Goal: Task Accomplishment & Management: Complete application form

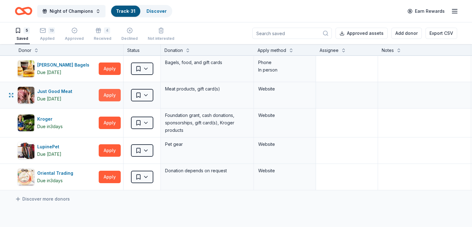
click at [121, 96] on button "Apply" at bounding box center [110, 95] width 22 height 12
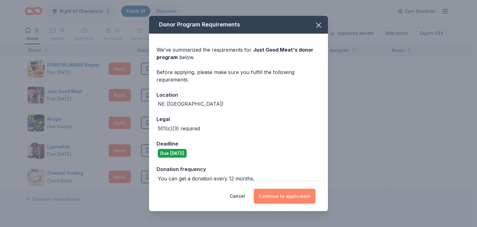
click at [279, 193] on button "Continue to application" at bounding box center [285, 195] width 62 height 15
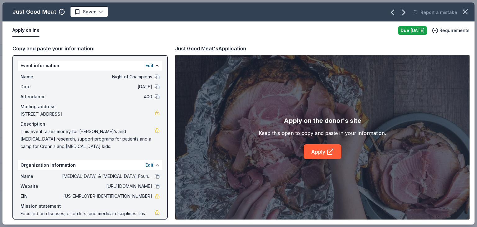
scroll to position [13, 0]
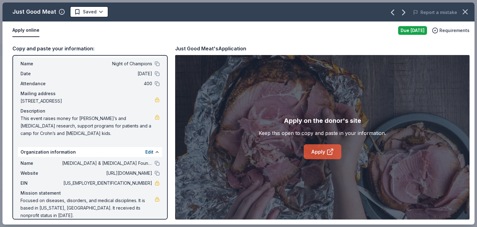
click at [322, 149] on link "Apply" at bounding box center [323, 151] width 38 height 15
click at [156, 28] on div "Apply online" at bounding box center [202, 30] width 381 height 13
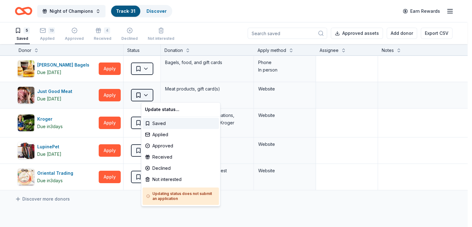
click at [157, 95] on html "Night of Champions Track · 31 Discover Earn Rewards 5 Saved 19 Applied Approved…" at bounding box center [236, 113] width 472 height 227
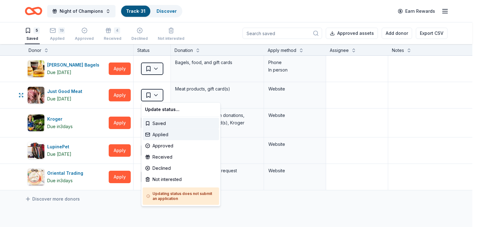
click at [164, 133] on div "Applied" at bounding box center [180, 134] width 76 height 11
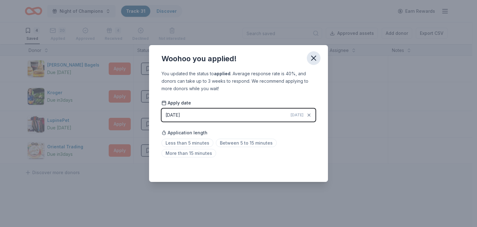
click at [315, 57] on icon "button" at bounding box center [313, 58] width 9 height 9
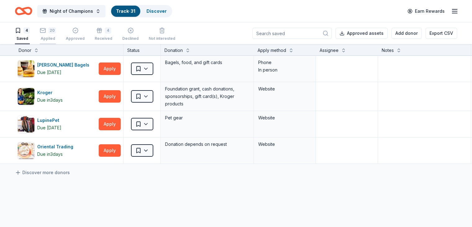
click at [56, 30] on div "20" at bounding box center [48, 27] width 16 height 6
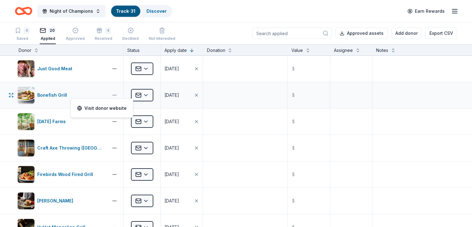
click at [121, 93] on button "button" at bounding box center [114, 94] width 12 height 5
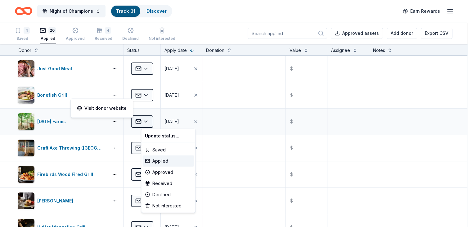
click at [157, 121] on html "Night of Champions Track · 31 Discover Earn Rewards 4 Saved 20 Applied Approved…" at bounding box center [236, 113] width 472 height 227
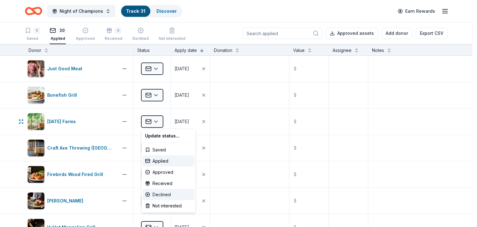
click at [170, 195] on div "Declined" at bounding box center [168, 194] width 52 height 11
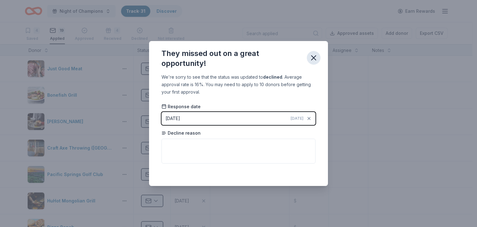
click at [315, 58] on icon "button" at bounding box center [313, 57] width 9 height 9
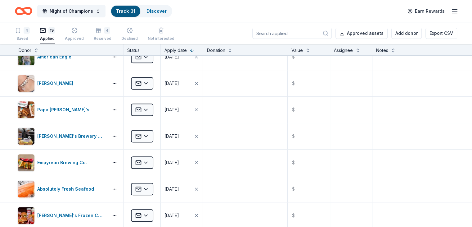
scroll to position [334, 0]
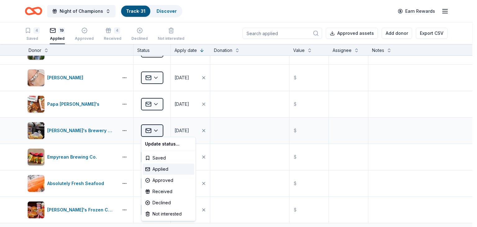
click at [156, 127] on html "Night of Champions Track · 31 Discover Earn Rewards 4 Saved 19 Applied Approved…" at bounding box center [238, 113] width 477 height 227
click at [168, 202] on div "Declined" at bounding box center [168, 202] width 52 height 11
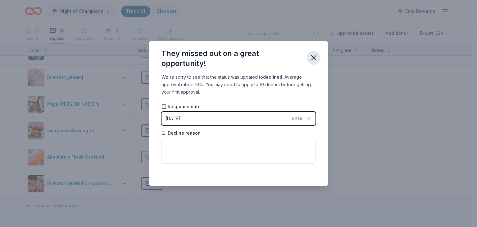
click at [315, 56] on icon "button" at bounding box center [313, 58] width 4 height 4
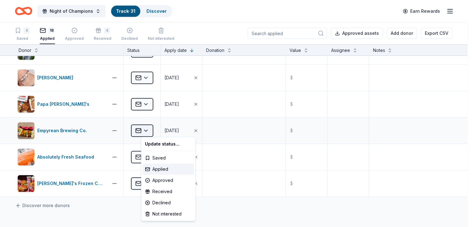
click at [155, 130] on html "Night of Champions Track · 31 Discover Earn Rewards 4 Saved 18 Applied Approved…" at bounding box center [236, 113] width 472 height 227
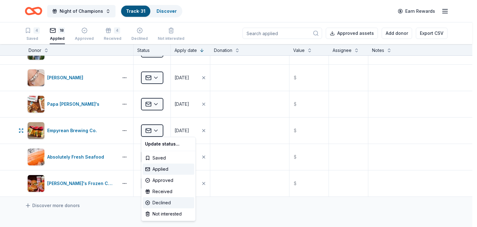
click at [171, 201] on div "Declined" at bounding box center [168, 202] width 52 height 11
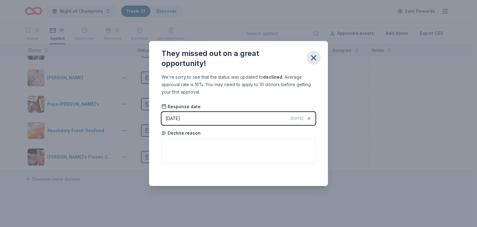
click at [315, 57] on icon "button" at bounding box center [313, 57] width 9 height 9
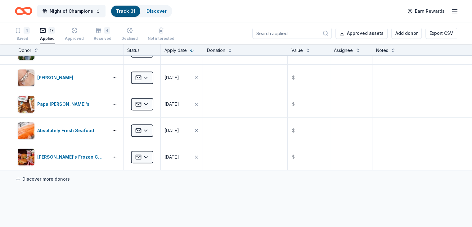
click at [70, 179] on link "Discover more donors" at bounding box center [42, 178] width 55 height 7
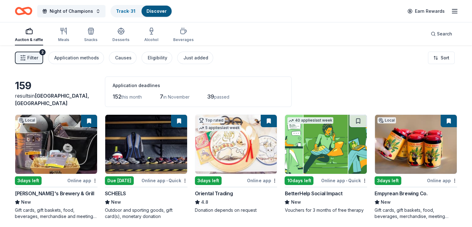
click at [214, 96] on span "39" at bounding box center [210, 96] width 7 height 7
click at [129, 9] on link "Track · 31" at bounding box center [125, 10] width 19 height 5
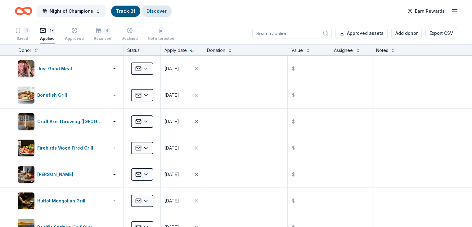
click at [163, 11] on link "Discover" at bounding box center [157, 10] width 20 height 5
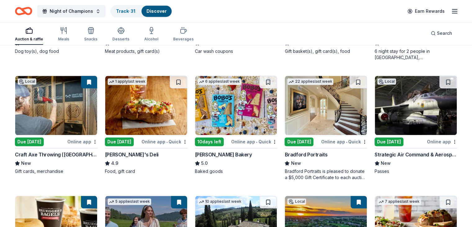
scroll to position [520, 0]
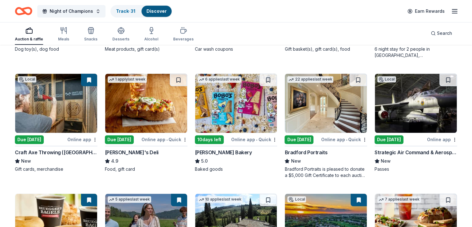
click at [131, 138] on div "Due [DATE]" at bounding box center [119, 139] width 29 height 9
click at [394, 110] on img at bounding box center [416, 103] width 82 height 59
click at [440, 77] on button at bounding box center [448, 80] width 17 height 12
click at [183, 79] on button at bounding box center [178, 80] width 17 height 12
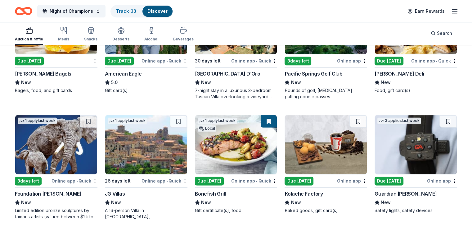
scroll to position [638, 0]
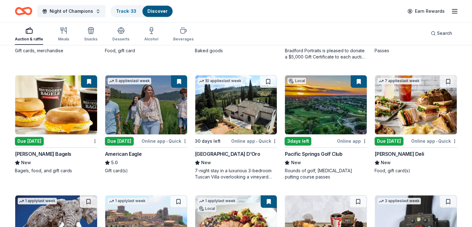
click at [384, 139] on div "Due [DATE]" at bounding box center [389, 141] width 29 height 9
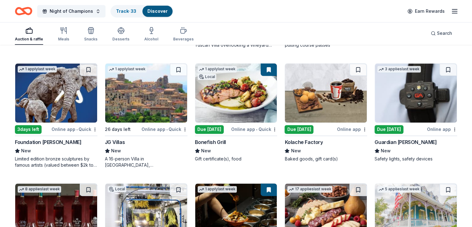
scroll to position [772, 0]
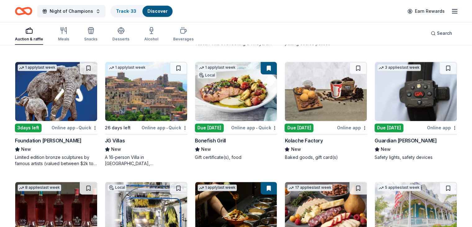
click at [299, 128] on div "Due [DATE]" at bounding box center [299, 127] width 29 height 9
click at [354, 68] on button at bounding box center [358, 68] width 17 height 12
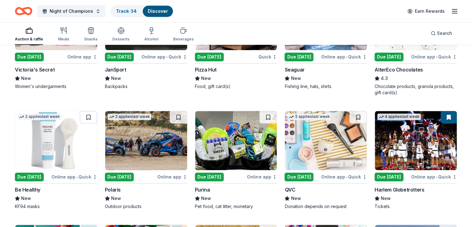
scroll to position [2852, 0]
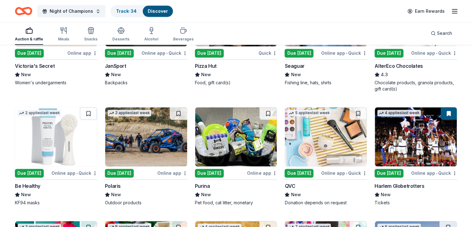
click at [441, 111] on button at bounding box center [449, 113] width 16 height 12
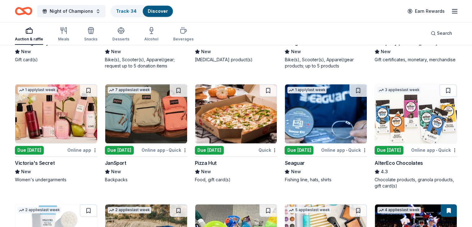
scroll to position [2742, 0]
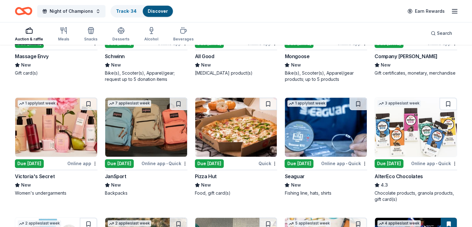
click at [231, 130] on img at bounding box center [236, 126] width 82 height 59
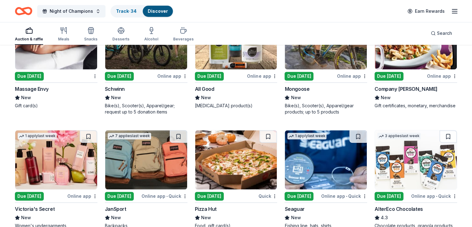
scroll to position [2660, 0]
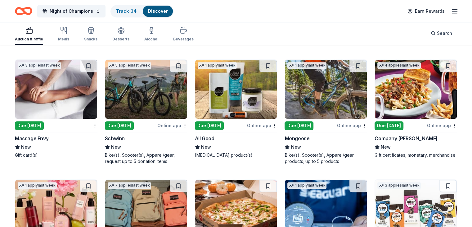
click at [70, 90] on img at bounding box center [56, 89] width 82 height 59
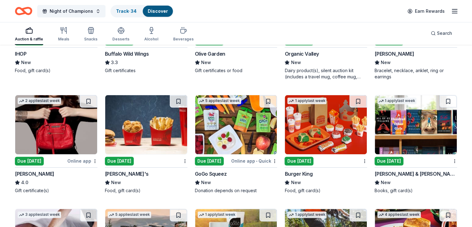
scroll to position [2515, 0]
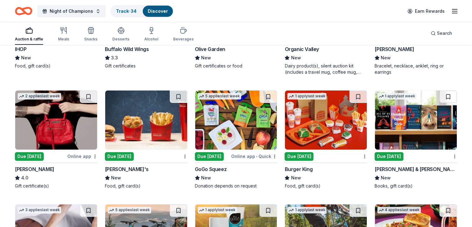
click at [379, 153] on div "Due [DATE]" at bounding box center [389, 156] width 29 height 9
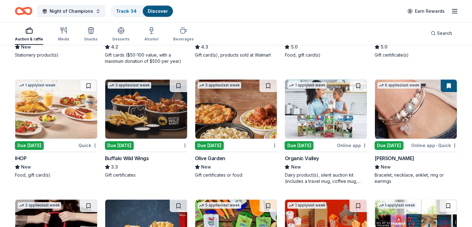
scroll to position [2402, 0]
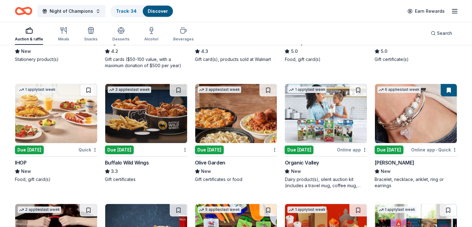
click at [139, 106] on img at bounding box center [146, 113] width 82 height 59
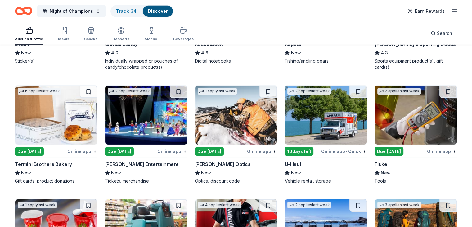
scroll to position [2085, 0]
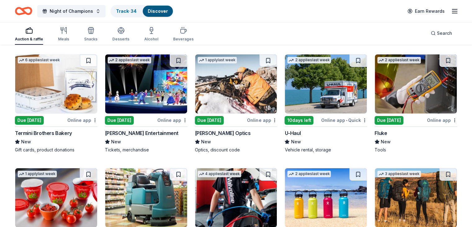
click at [318, 92] on img at bounding box center [326, 83] width 82 height 59
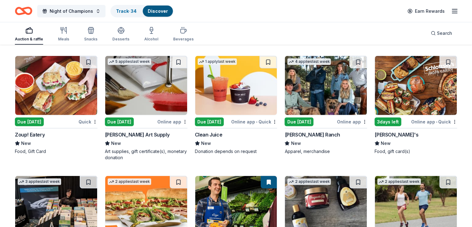
scroll to position [1688, 0]
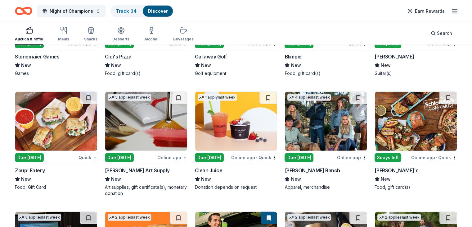
click at [411, 120] on img at bounding box center [416, 121] width 82 height 59
click at [440, 97] on button at bounding box center [448, 98] width 17 height 12
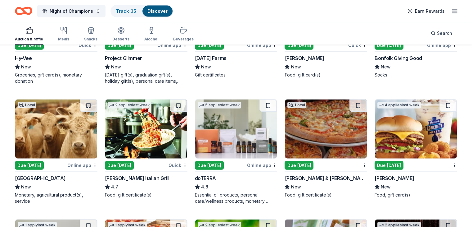
scroll to position [1474, 0]
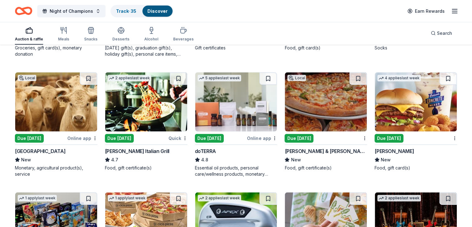
click at [148, 108] on img at bounding box center [146, 101] width 82 height 59
click at [136, 10] on link "Track · 35" at bounding box center [126, 10] width 20 height 5
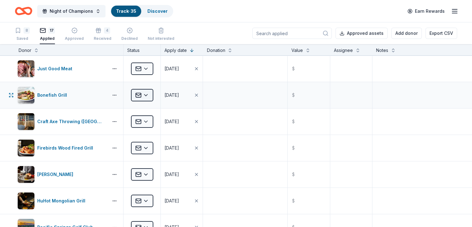
click at [159, 95] on html "Night of Champions Track · 35 Discover Earn Rewards 8 Saved 17 Applied Approved…" at bounding box center [236, 113] width 472 height 227
drag, startPoint x: 473, startPoint y: 76, endPoint x: 470, endPoint y: 90, distance: 13.9
click at [470, 90] on html "Night of Champions Track · 35 Discover Earn Rewards 8 Saved 17 Applied Approved…" at bounding box center [236, 113] width 472 height 227
click at [451, 86] on div "Bonefish Grill Applied 09/13/2025 $" at bounding box center [236, 95] width 472 height 26
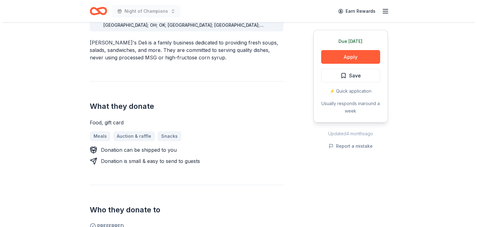
scroll to position [224, 0]
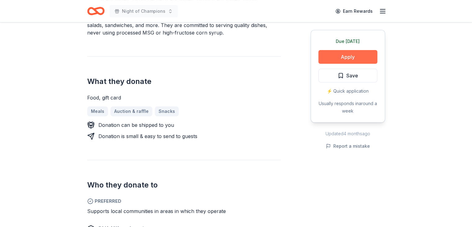
click at [356, 55] on button "Apply" at bounding box center [347, 57] width 59 height 14
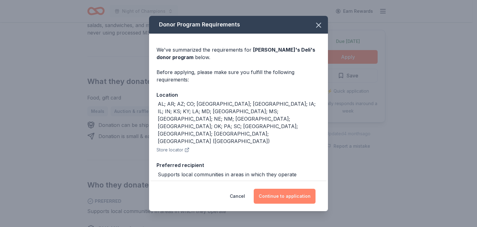
click at [265, 194] on button "Continue to application" at bounding box center [285, 195] width 62 height 15
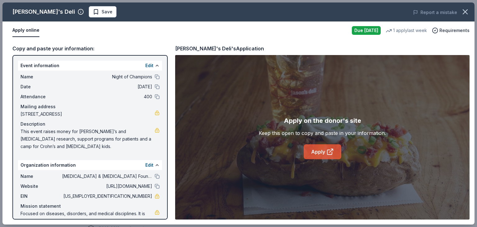
click at [312, 151] on link "Apply" at bounding box center [323, 151] width 38 height 15
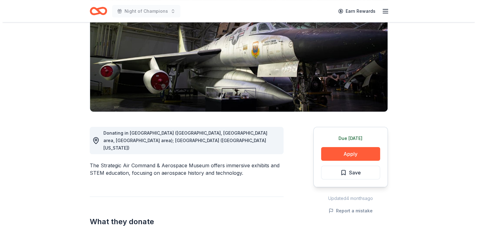
scroll to position [124, 0]
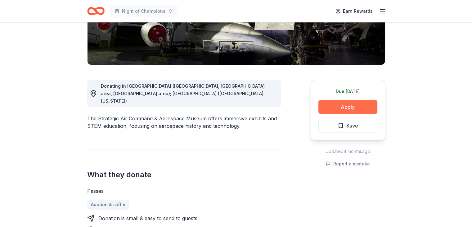
click at [341, 109] on button "Apply" at bounding box center [347, 107] width 59 height 14
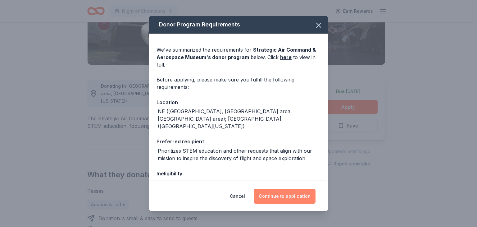
click at [276, 196] on button "Continue to application" at bounding box center [285, 195] width 62 height 15
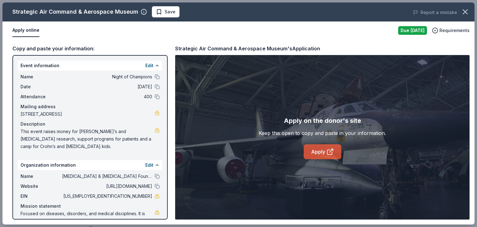
click at [313, 152] on link "Apply" at bounding box center [323, 151] width 38 height 15
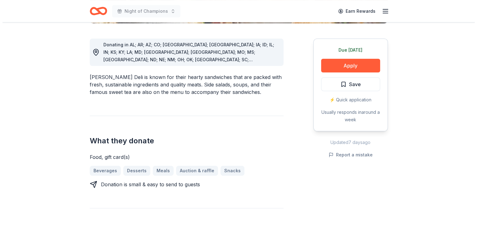
scroll to position [171, 0]
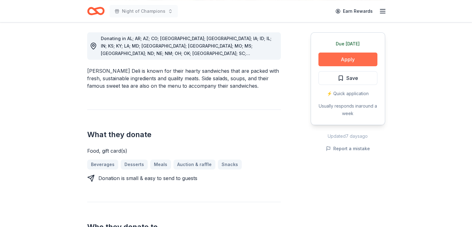
click at [351, 58] on button "Apply" at bounding box center [347, 59] width 59 height 14
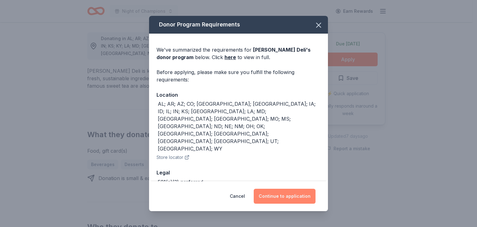
click at [273, 196] on button "Continue to application" at bounding box center [285, 195] width 62 height 15
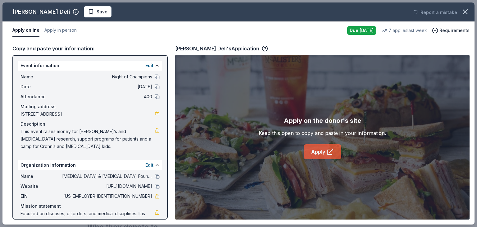
click at [323, 150] on link "Apply" at bounding box center [323, 151] width 38 height 15
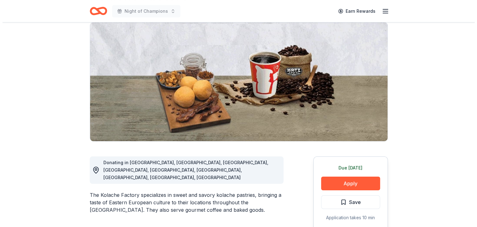
scroll to position [65, 0]
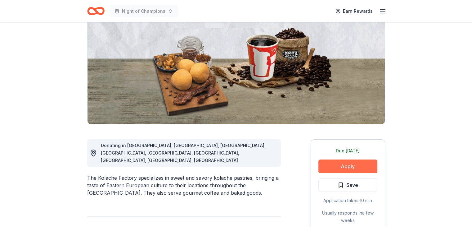
click at [336, 165] on button "Apply" at bounding box center [347, 166] width 59 height 14
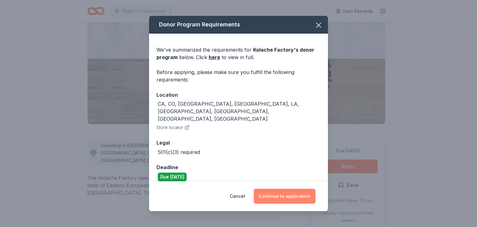
click at [286, 192] on button "Continue to application" at bounding box center [285, 195] width 62 height 15
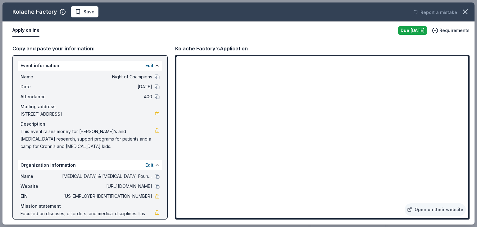
drag, startPoint x: 468, startPoint y: 114, endPoint x: 469, endPoint y: 123, distance: 8.5
click at [469, 123] on div "Copy and paste your information: Event information Edit Name Night of Champions…" at bounding box center [238, 131] width 472 height 185
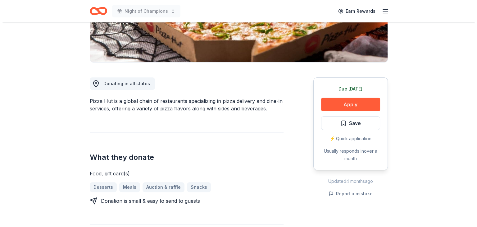
scroll to position [147, 0]
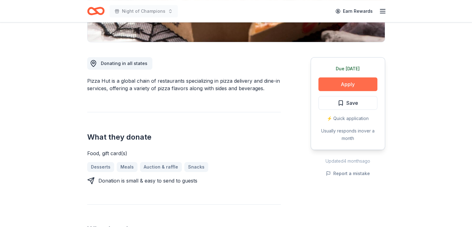
click at [356, 82] on button "Apply" at bounding box center [347, 84] width 59 height 14
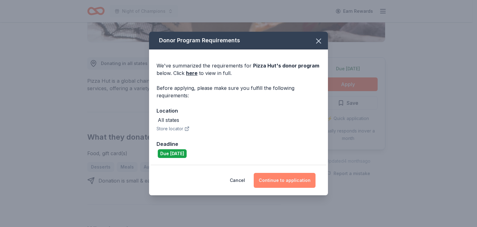
click at [281, 178] on button "Continue to application" at bounding box center [285, 180] width 62 height 15
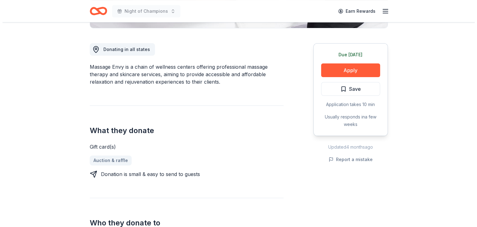
scroll to position [148, 0]
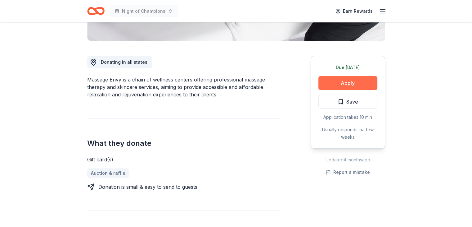
click at [337, 80] on button "Apply" at bounding box center [347, 83] width 59 height 14
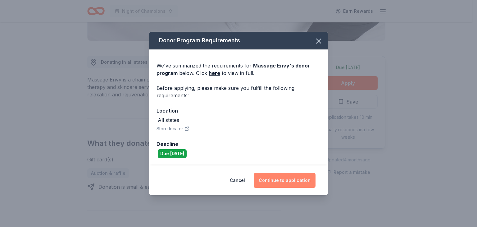
click at [284, 180] on button "Continue to application" at bounding box center [285, 180] width 62 height 15
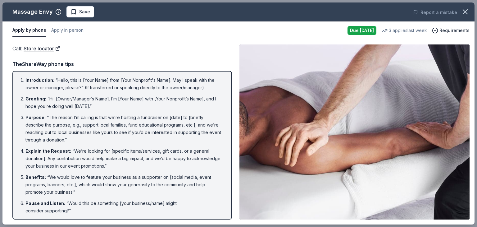
drag, startPoint x: 474, startPoint y: 61, endPoint x: 469, endPoint y: 120, distance: 59.5
click at [469, 120] on div "Massage Envy Save Report a mistake Apply by phone Apply in person Due [DATE] 3 …" at bounding box center [238, 113] width 477 height 227
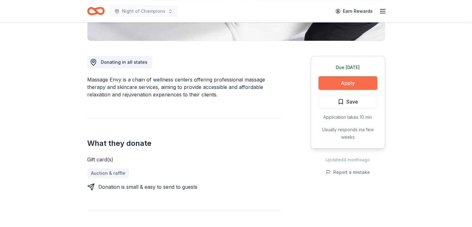
click at [344, 87] on button "Apply" at bounding box center [347, 83] width 59 height 14
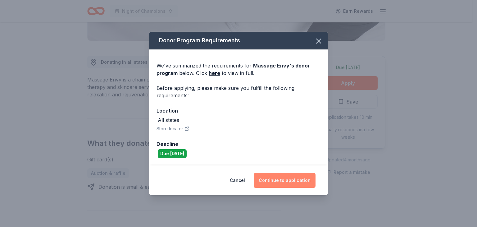
click at [283, 182] on button "Continue to application" at bounding box center [285, 180] width 62 height 15
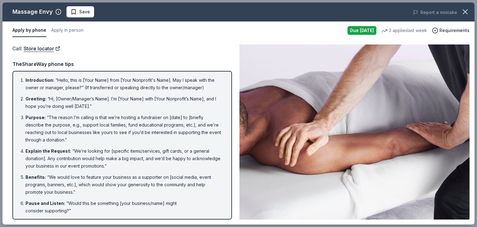
drag, startPoint x: 476, startPoint y: 41, endPoint x: 476, endPoint y: 128, distance: 87.2
click at [472, 128] on div "Massage Envy Save Report a mistake Apply by phone Apply in person Due [DATE] 3 …" at bounding box center [238, 113] width 477 height 227
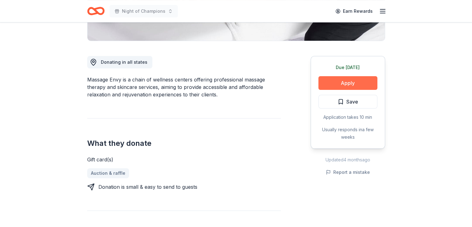
click at [353, 81] on button "Apply" at bounding box center [347, 83] width 59 height 14
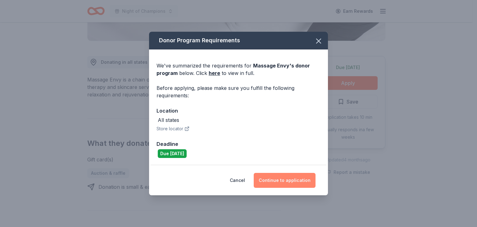
click at [281, 180] on button "Continue to application" at bounding box center [285, 180] width 62 height 15
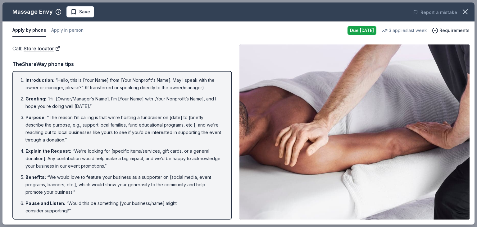
scroll to position [70, 0]
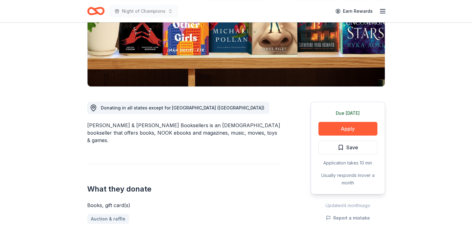
scroll to position [120, 0]
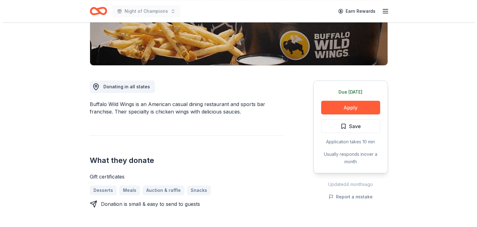
scroll to position [124, 0]
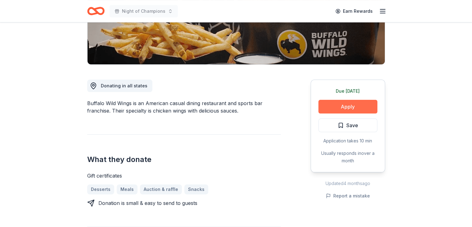
click at [336, 107] on button "Apply" at bounding box center [347, 107] width 59 height 14
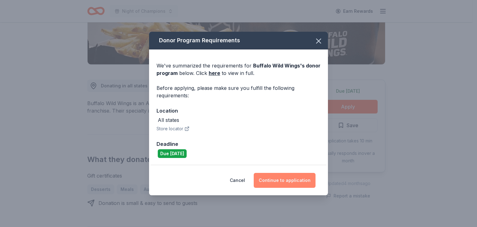
click at [281, 180] on button "Continue to application" at bounding box center [285, 180] width 62 height 15
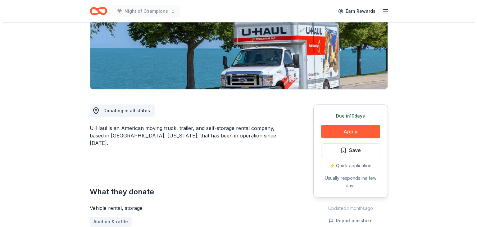
scroll to position [126, 0]
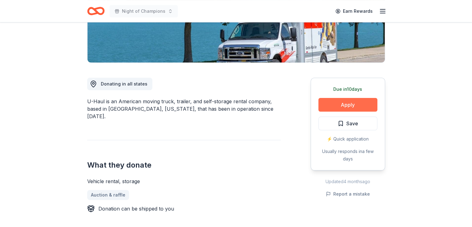
click at [354, 107] on button "Apply" at bounding box center [347, 105] width 59 height 14
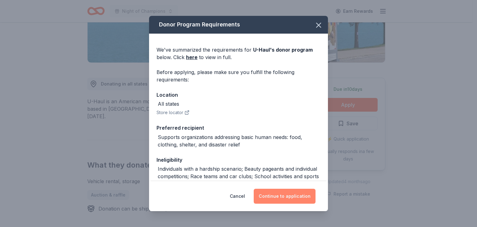
click at [288, 197] on button "Continue to application" at bounding box center [285, 195] width 62 height 15
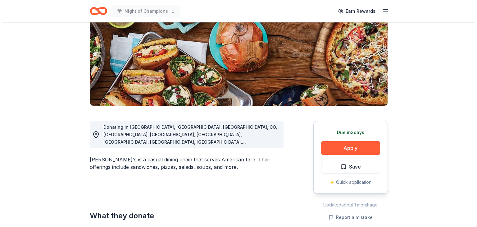
scroll to position [92, 0]
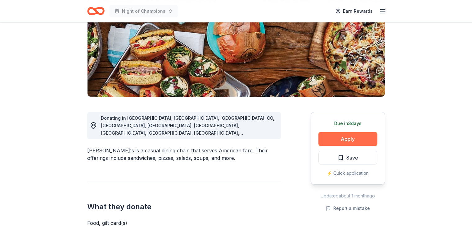
click at [334, 141] on button "Apply" at bounding box center [347, 139] width 59 height 14
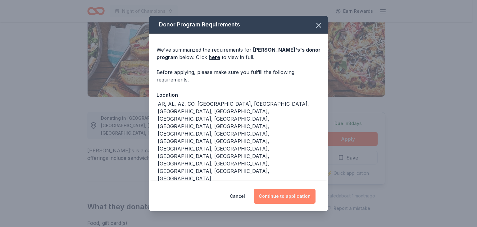
click at [291, 196] on button "Continue to application" at bounding box center [285, 195] width 62 height 15
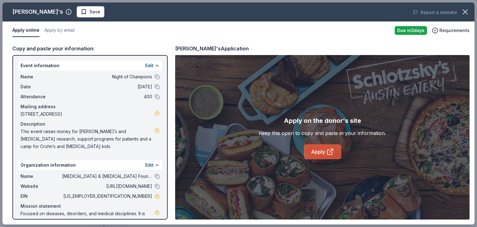
click at [325, 153] on link "Apply" at bounding box center [323, 151] width 38 height 15
